Goal: Navigation & Orientation: Find specific page/section

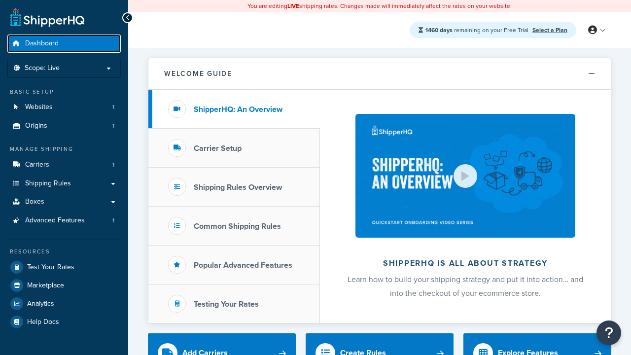
click at [42, 43] on span "Dashboard" at bounding box center [42, 43] width 34 height 8
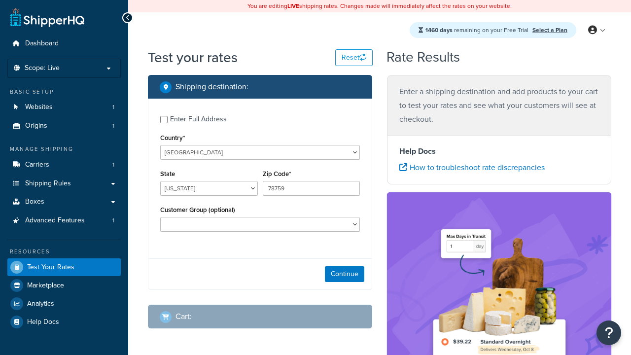
select select "[GEOGRAPHIC_DATA]"
